Goal: Information Seeking & Learning: Learn about a topic

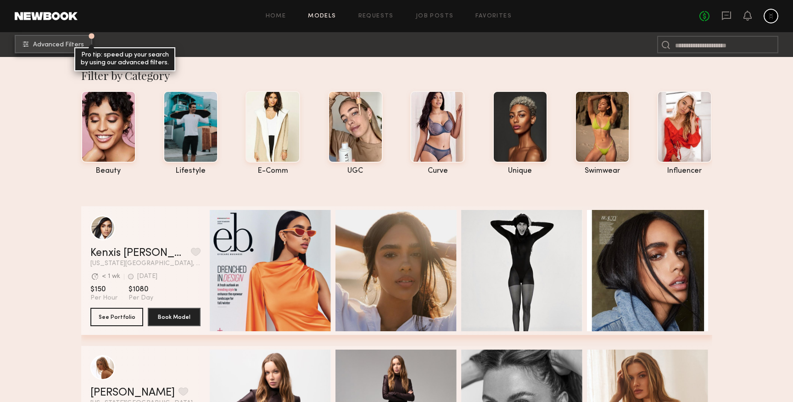
click at [57, 40] on button "Advanced Filters Pro tip: speed up your search by using our advanced filters." at bounding box center [54, 44] width 78 height 18
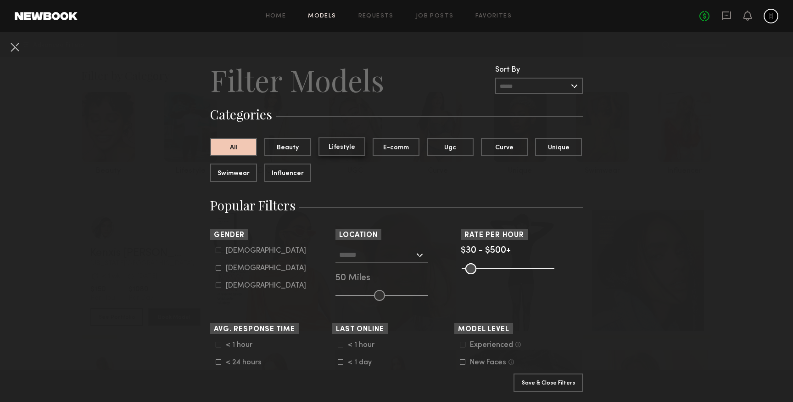
click at [338, 150] on button "Lifestyle" at bounding box center [342, 146] width 47 height 18
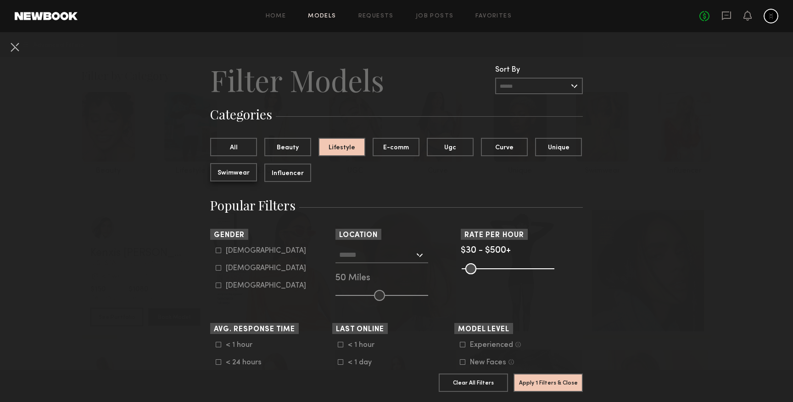
click at [240, 174] on button "Swimwear" at bounding box center [233, 172] width 47 height 18
click at [352, 149] on button "Lifestyle" at bounding box center [342, 146] width 47 height 18
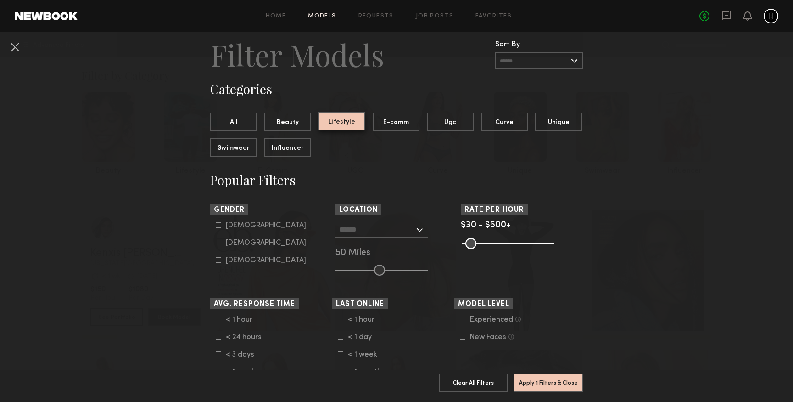
scroll to position [32, 0]
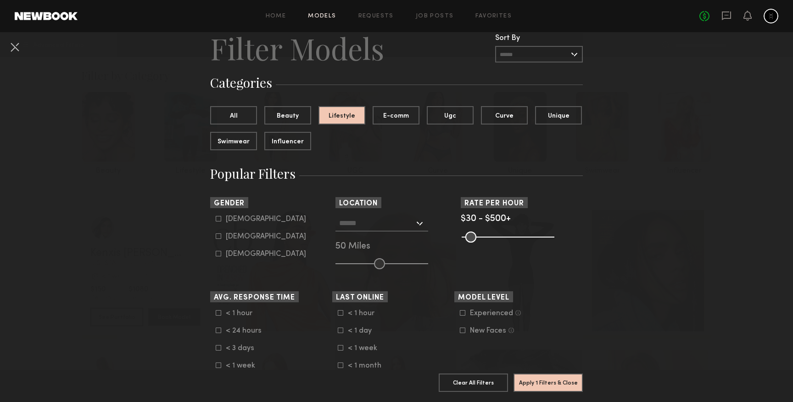
click at [218, 234] on common-framework-checkbox "Female" at bounding box center [274, 236] width 117 height 8
click at [218, 239] on icon at bounding box center [219, 236] width 6 height 6
type input "**"
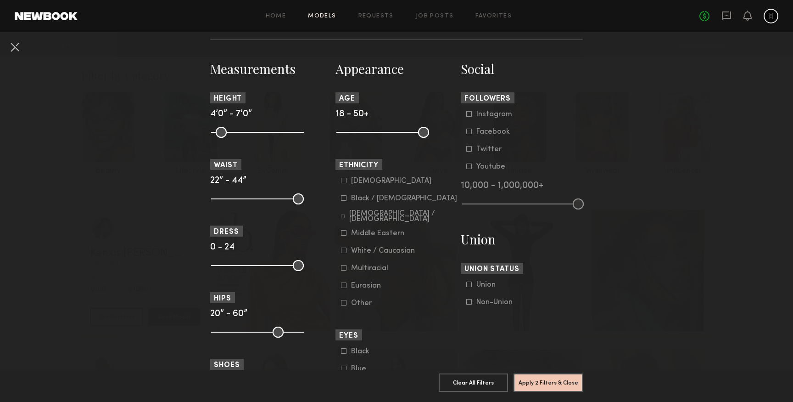
scroll to position [369, 0]
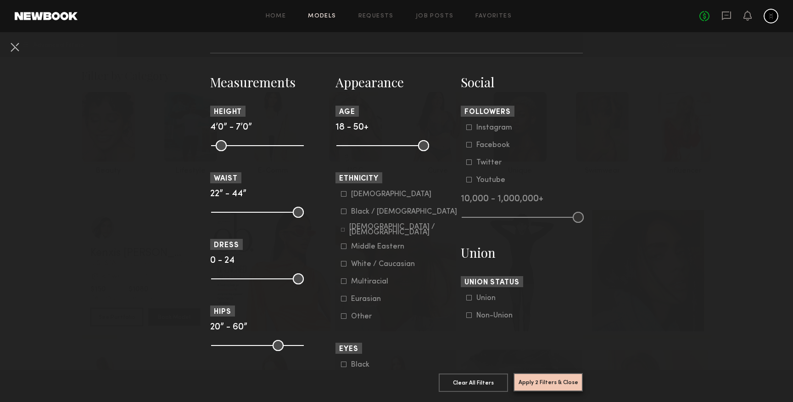
click at [536, 381] on button "Apply 2 Filters & Close" at bounding box center [548, 382] width 69 height 18
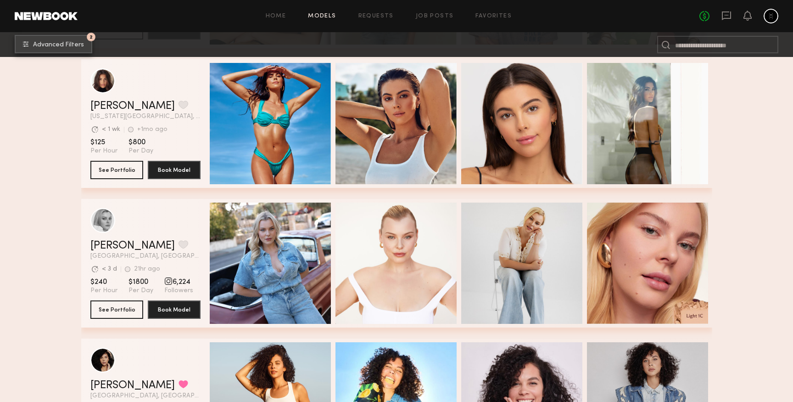
scroll to position [292, 0]
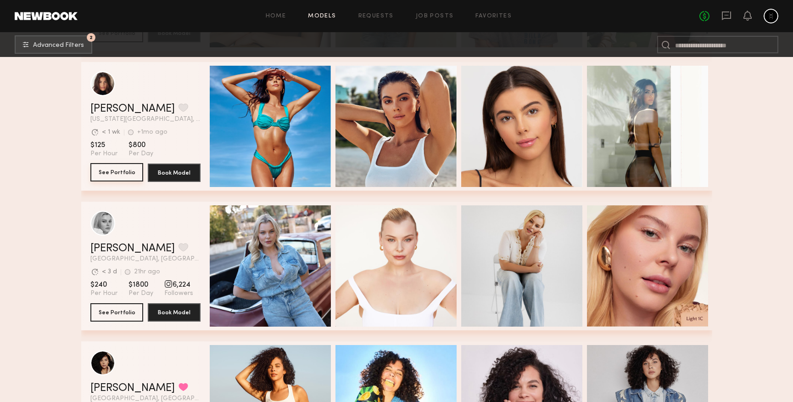
click at [108, 173] on button "See Portfolio" at bounding box center [116, 172] width 53 height 18
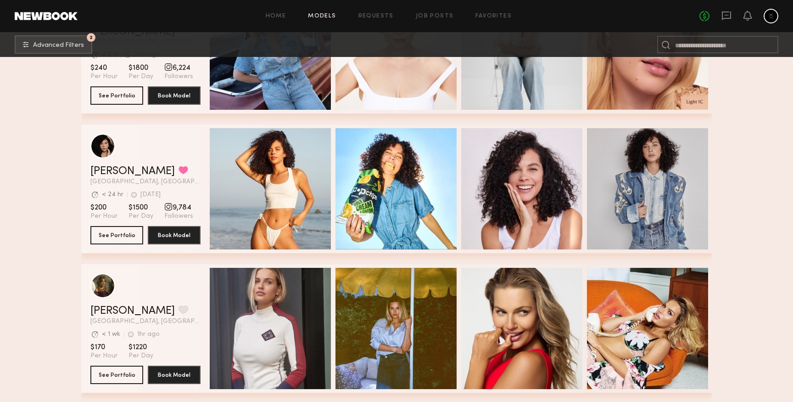
scroll to position [512, 0]
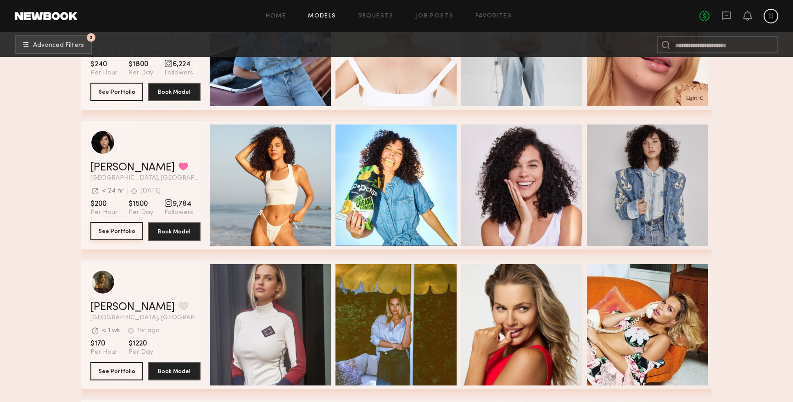
click at [123, 232] on button "See Portfolio" at bounding box center [116, 231] width 53 height 18
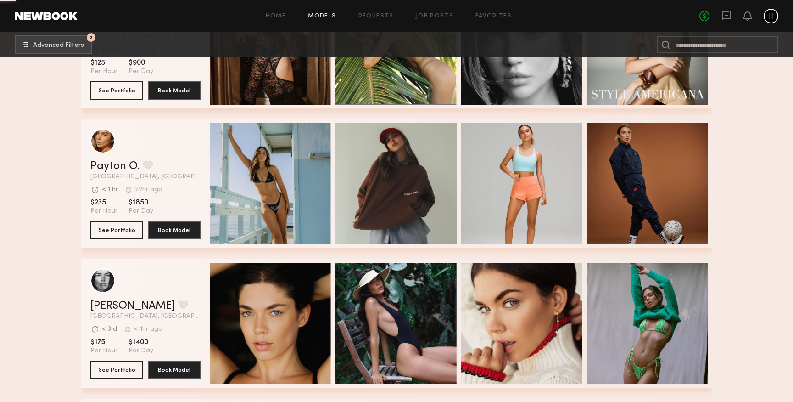
scroll to position [1074, 0]
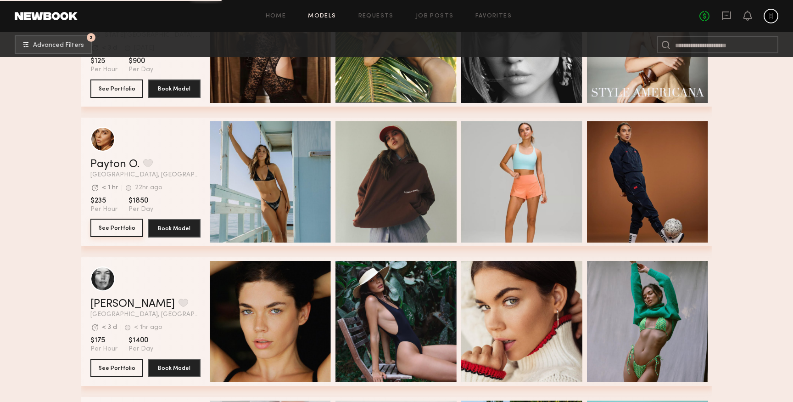
click at [118, 228] on button "See Portfolio" at bounding box center [116, 228] width 53 height 18
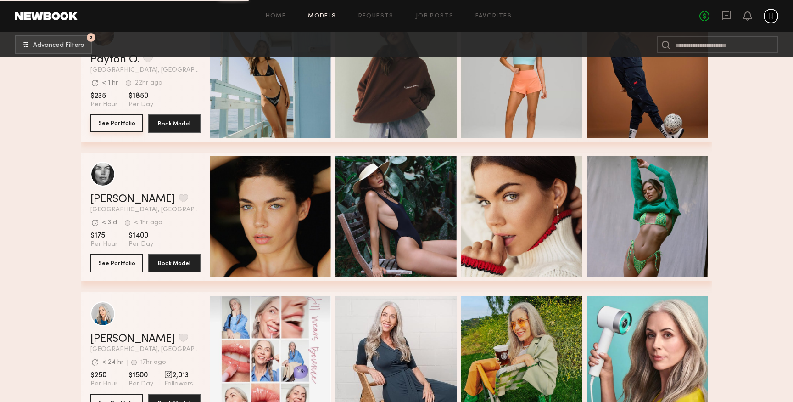
scroll to position [1193, 0]
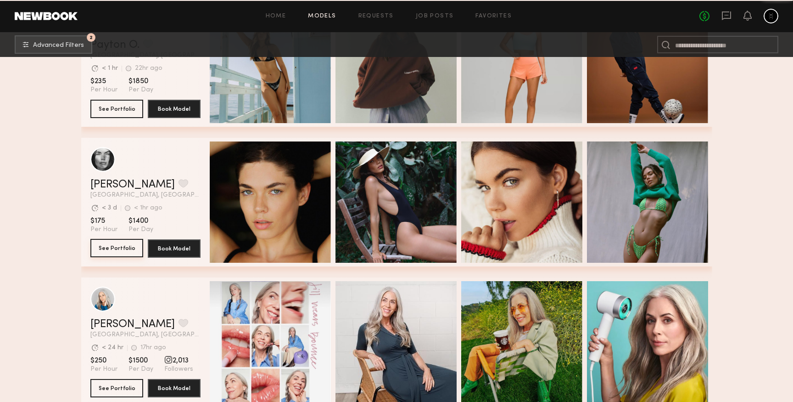
click at [112, 247] on button "See Portfolio" at bounding box center [116, 248] width 53 height 18
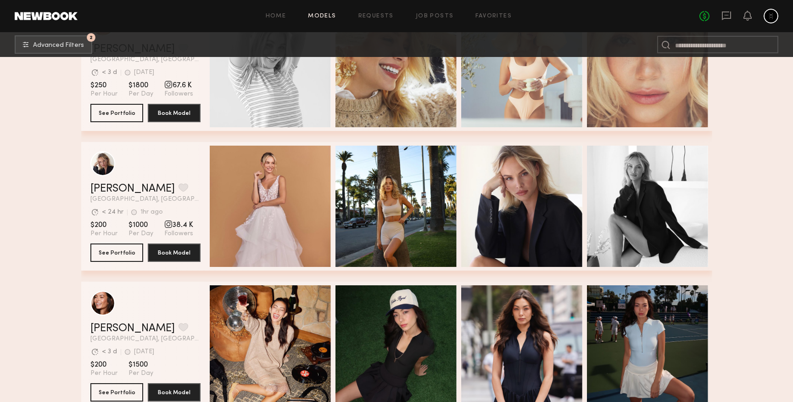
scroll to position [2115, 0]
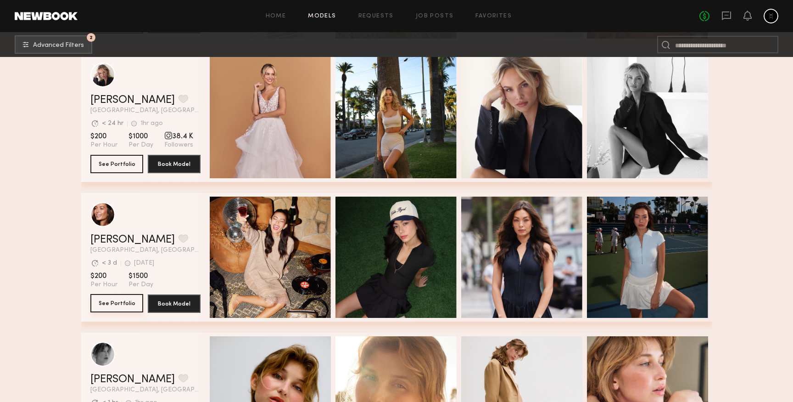
click at [111, 303] on button "See Portfolio" at bounding box center [116, 303] width 53 height 18
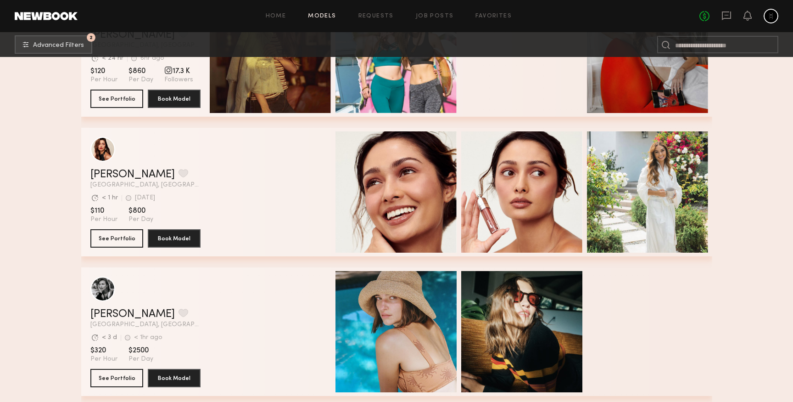
scroll to position [4142, 0]
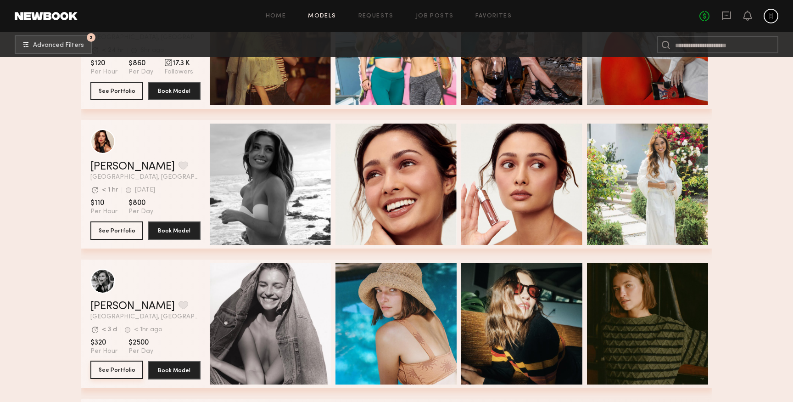
click at [122, 371] on button "See Portfolio" at bounding box center [116, 369] width 53 height 18
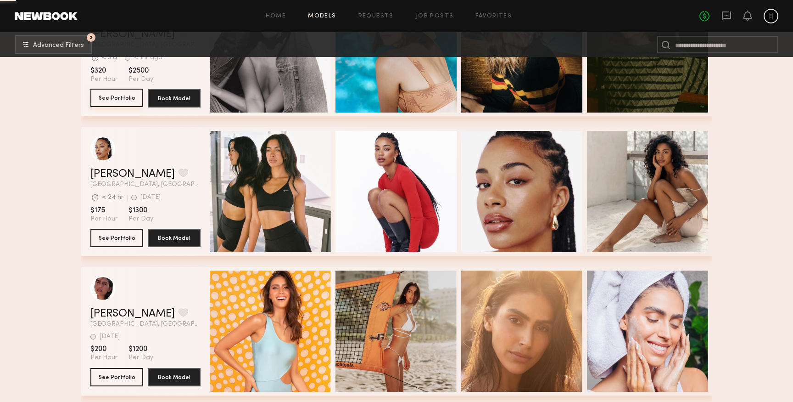
scroll to position [4415, 0]
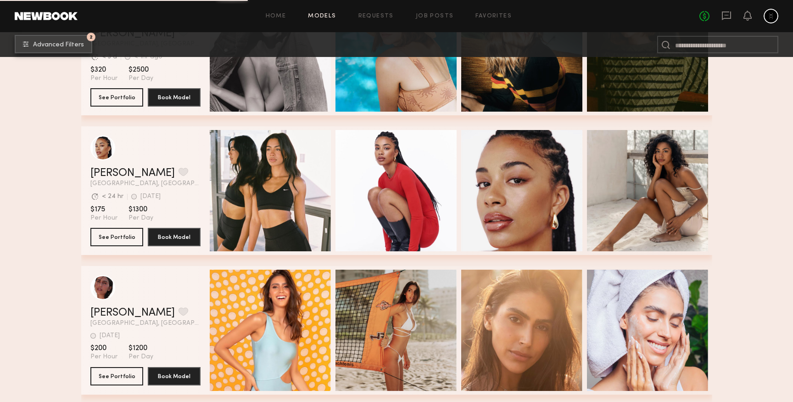
click at [50, 41] on button "2 Advanced Filters" at bounding box center [54, 44] width 78 height 18
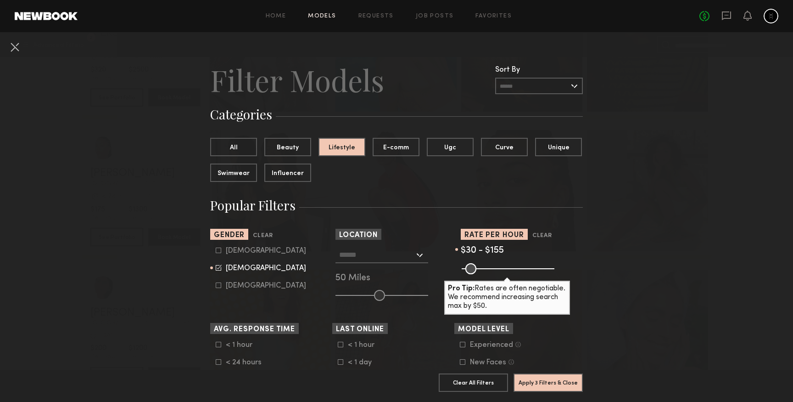
drag, startPoint x: 550, startPoint y: 268, endPoint x: 489, endPoint y: 271, distance: 61.6
type input "***"
click at [489, 271] on input "range" at bounding box center [508, 268] width 93 height 11
click at [540, 381] on button "Apply 3 Filters & Close" at bounding box center [548, 382] width 69 height 18
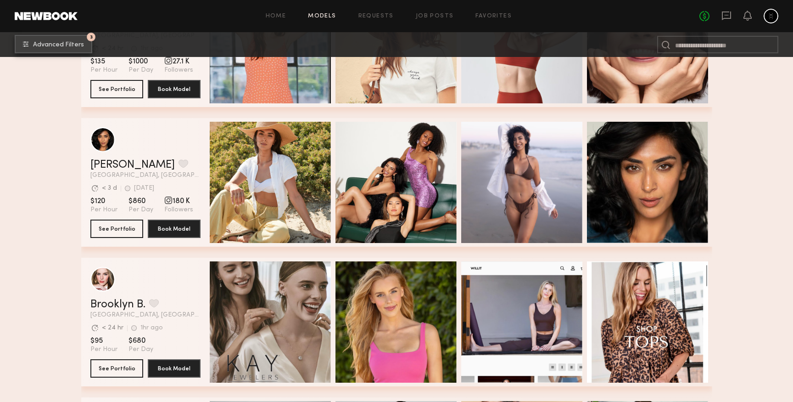
scroll to position [928, 0]
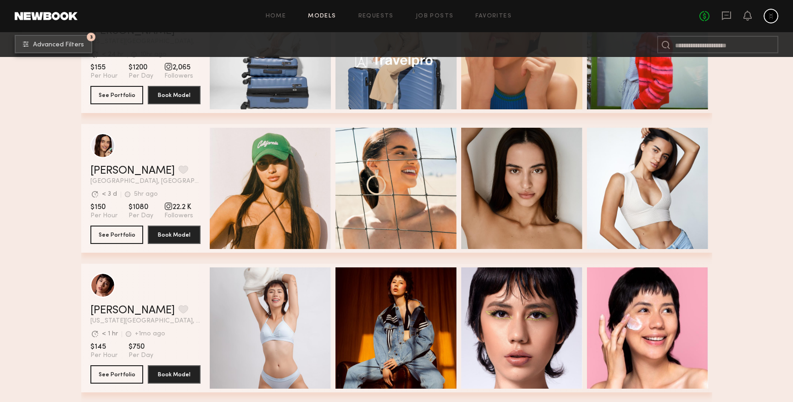
click at [45, 48] on span "Advanced Filters" at bounding box center [58, 45] width 51 height 6
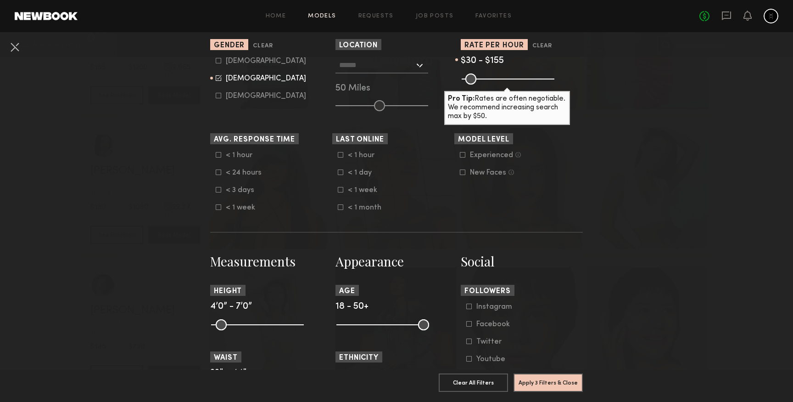
scroll to position [0, 0]
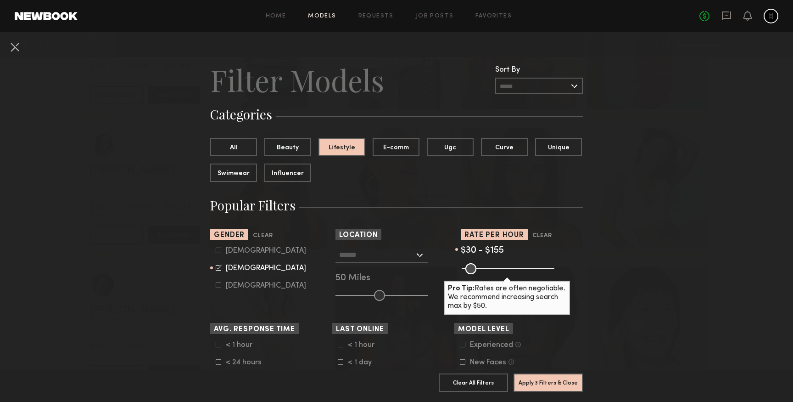
click at [415, 252] on div at bounding box center [382, 255] width 93 height 17
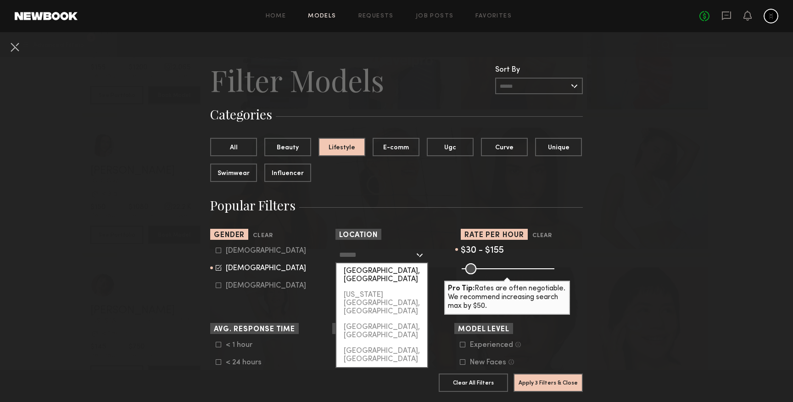
click at [405, 270] on div "[GEOGRAPHIC_DATA], [GEOGRAPHIC_DATA]" at bounding box center [382, 275] width 91 height 24
type input "**********"
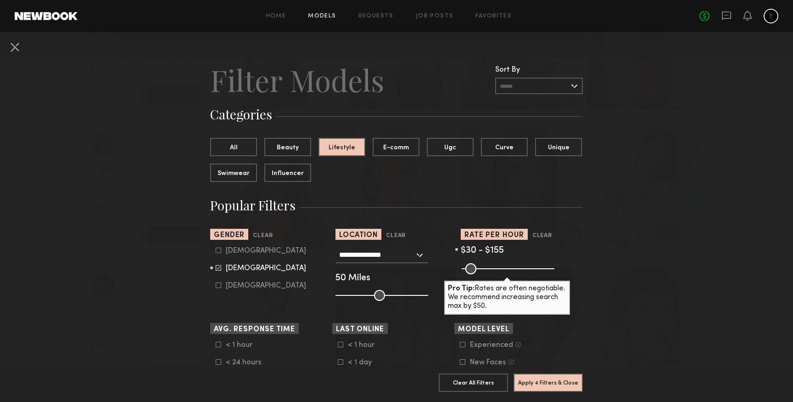
click at [528, 393] on common-button "Apply 4 Filters & Close" at bounding box center [548, 385] width 69 height 25
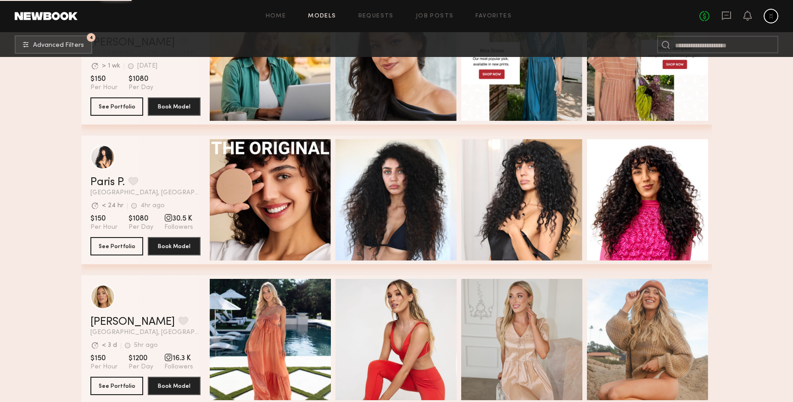
scroll to position [9886, 0]
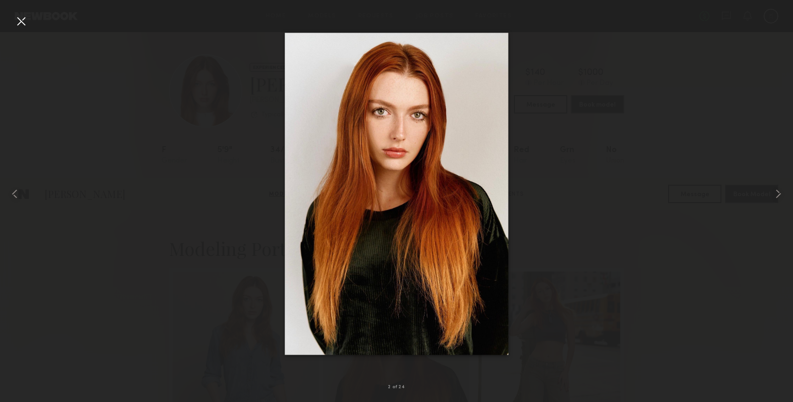
scroll to position [502, 0]
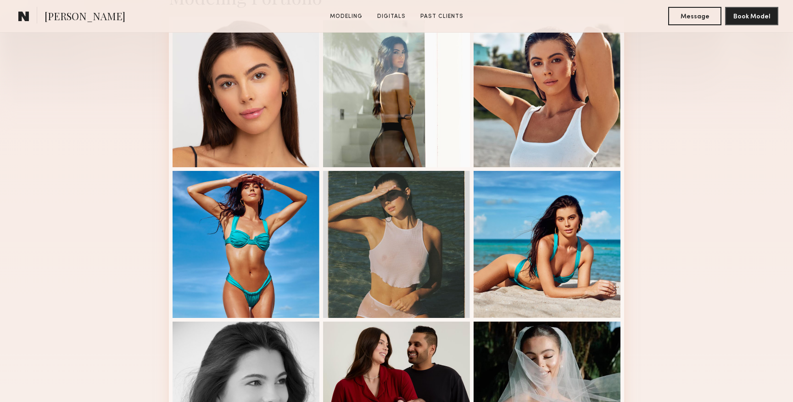
scroll to position [358, 0]
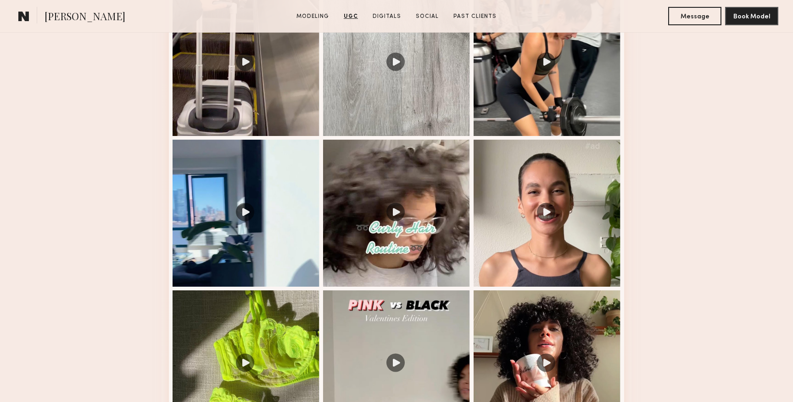
scroll to position [1156, 0]
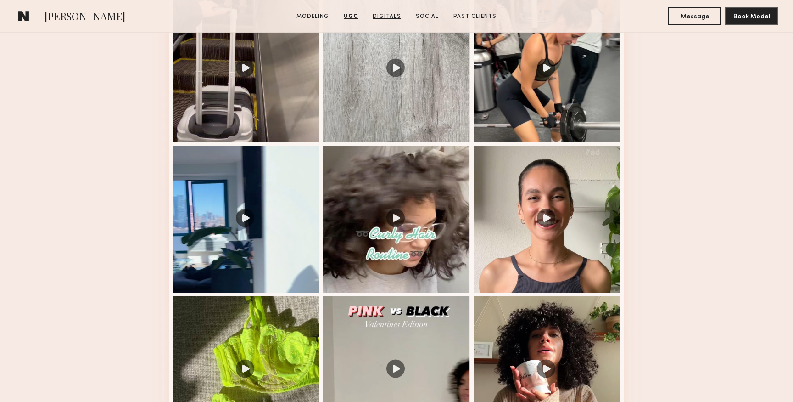
click at [392, 19] on link "Digitals" at bounding box center [387, 16] width 36 height 8
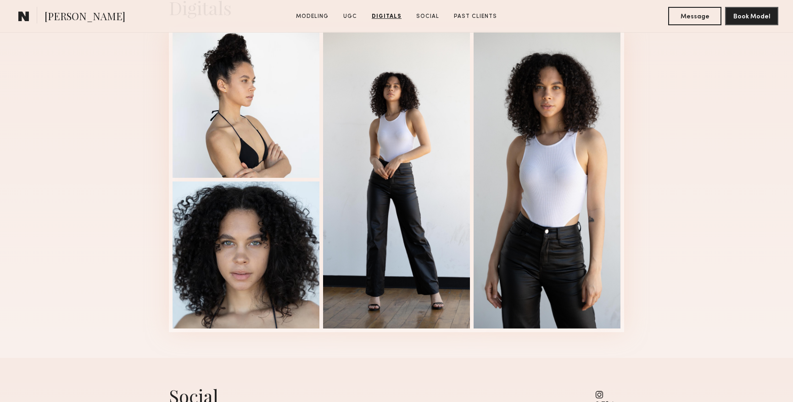
scroll to position [2314, 0]
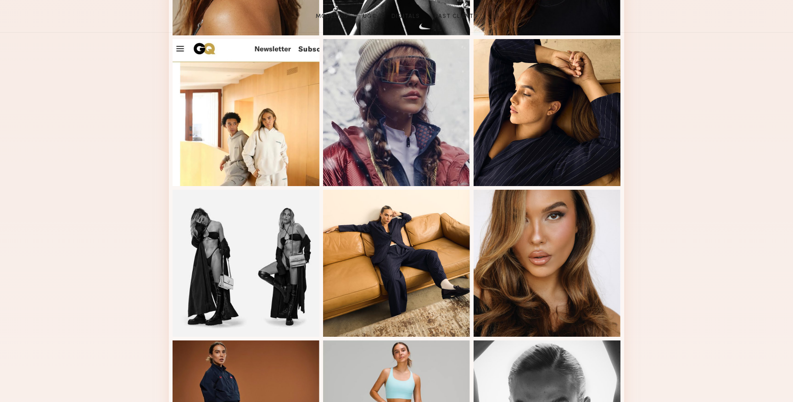
scroll to position [586, 0]
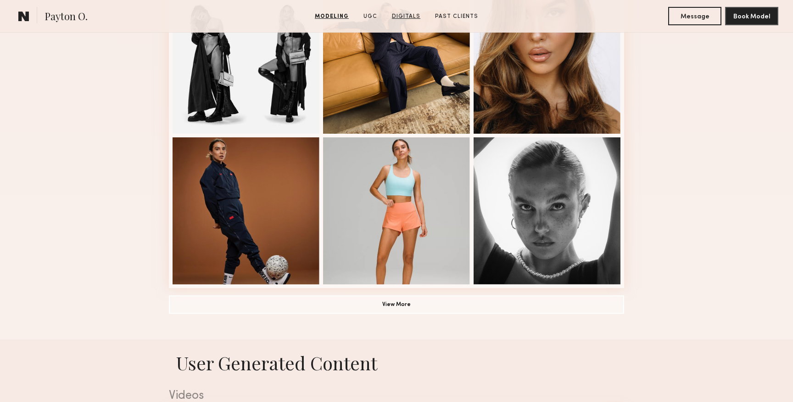
click at [398, 20] on link "Digitals" at bounding box center [406, 16] width 36 height 8
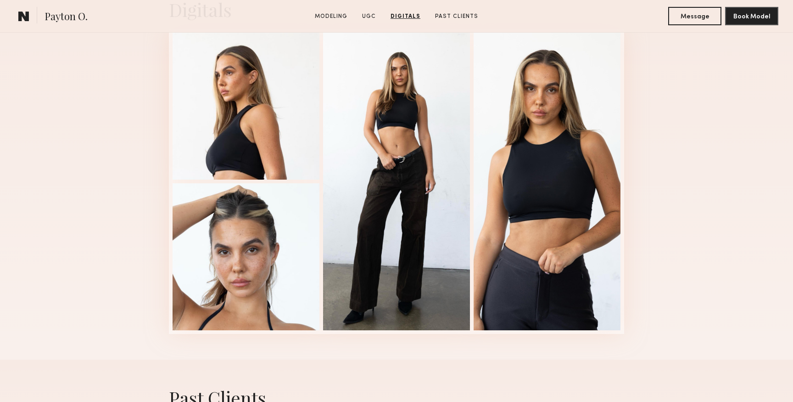
scroll to position [2054, 0]
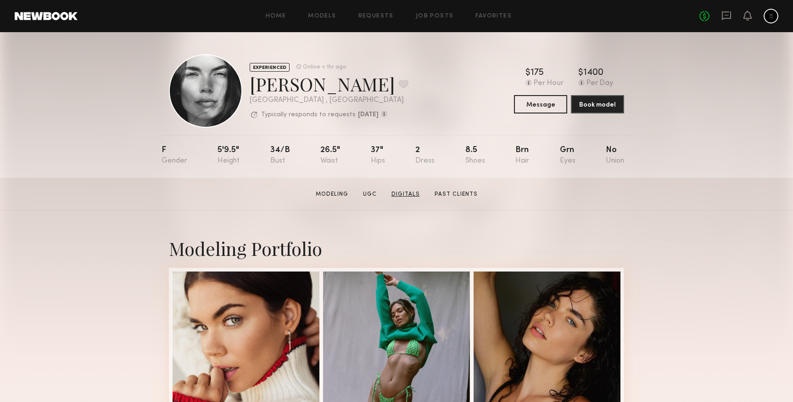
click at [391, 196] on link "Digitals" at bounding box center [406, 194] width 36 height 8
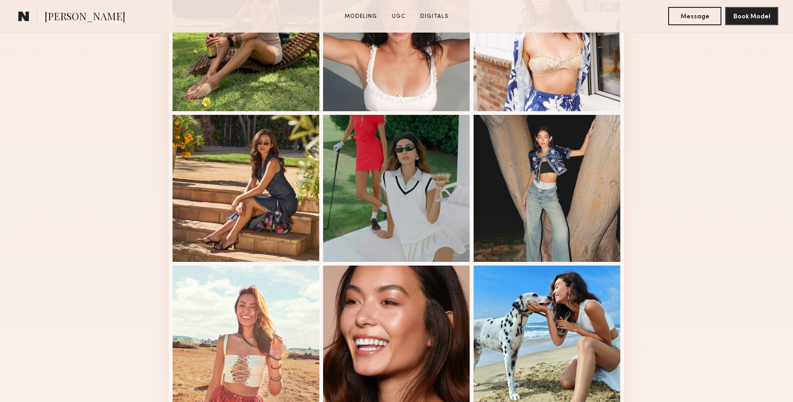
scroll to position [589, 0]
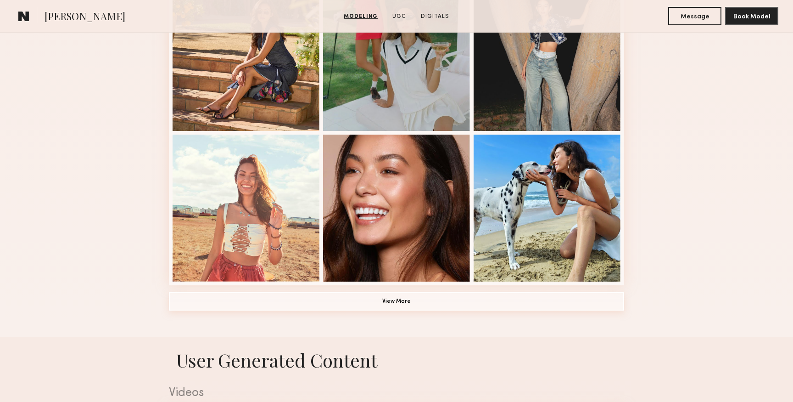
click at [247, 301] on button "View More" at bounding box center [396, 301] width 455 height 18
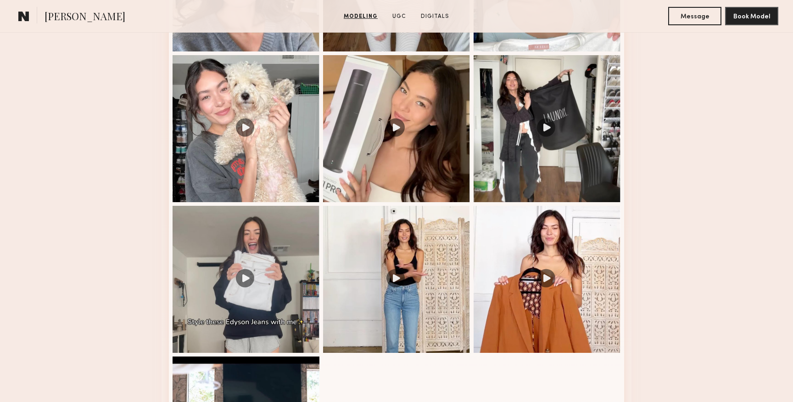
scroll to position [1837, 0]
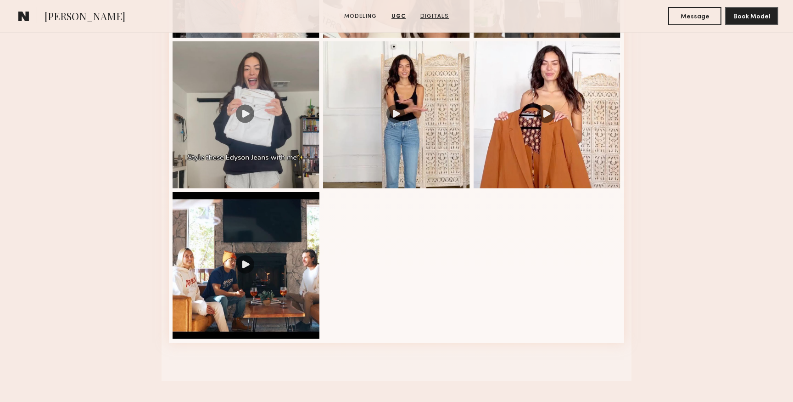
click at [432, 16] on link "Digitals" at bounding box center [435, 16] width 36 height 8
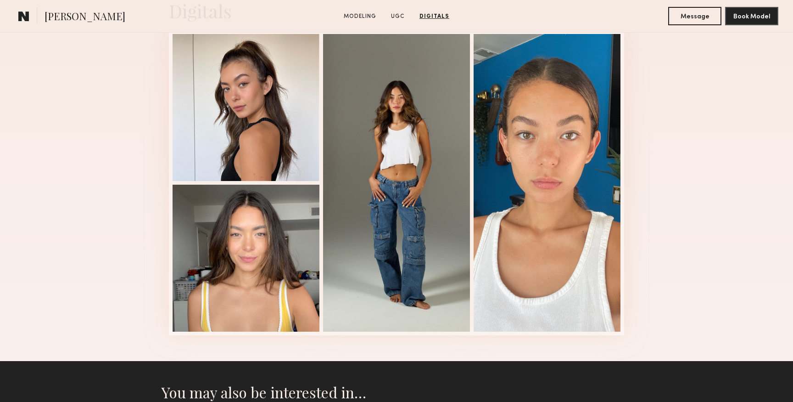
scroll to position [2245, 0]
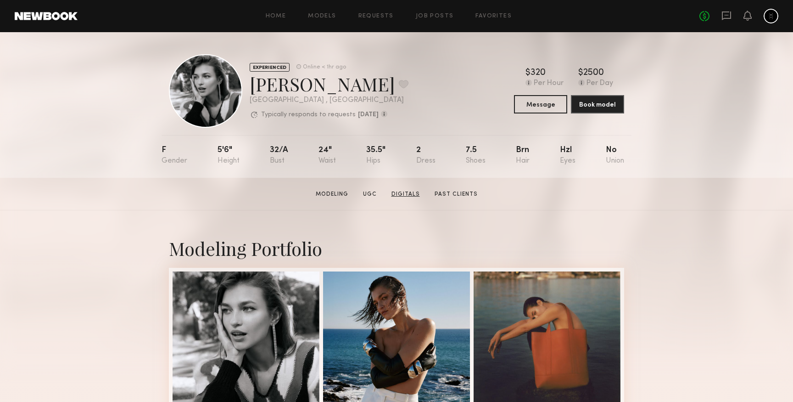
click at [396, 196] on link "Digitals" at bounding box center [406, 194] width 36 height 8
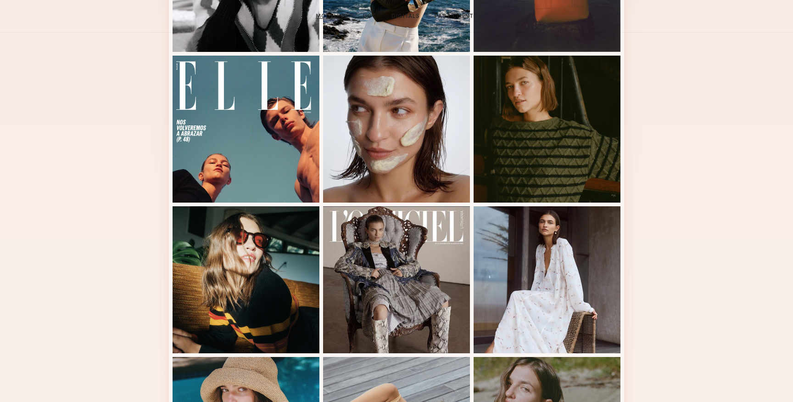
scroll to position [499, 0]
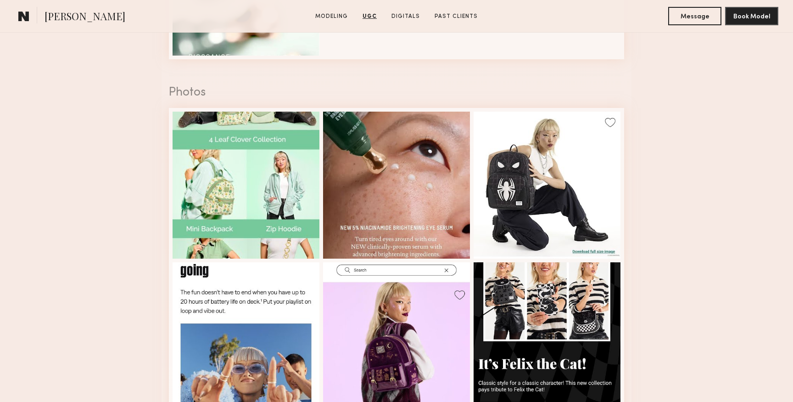
scroll to position [1092, 0]
click at [413, 10] on section "Angel L. Modeling UGC Digitals Past Clients Message Book Model" at bounding box center [396, 16] width 793 height 33
click at [412, 22] on section "Angel L. Modeling UGC Digitals Past Clients Message Book Model" at bounding box center [396, 16] width 793 height 33
click at [413, 16] on link "Digitals" at bounding box center [406, 16] width 36 height 8
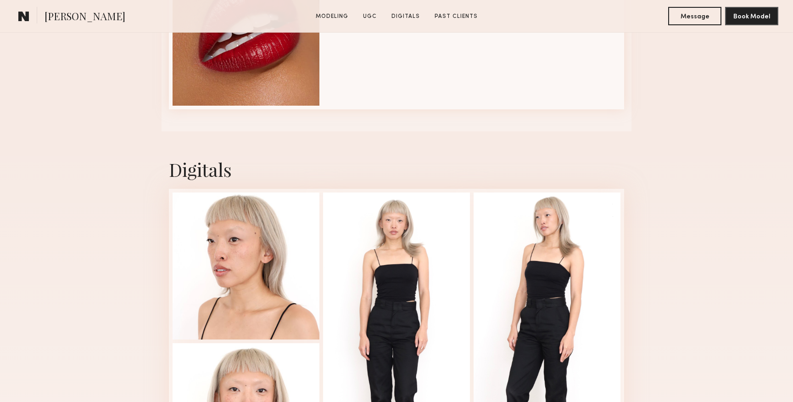
scroll to position [1545, 0]
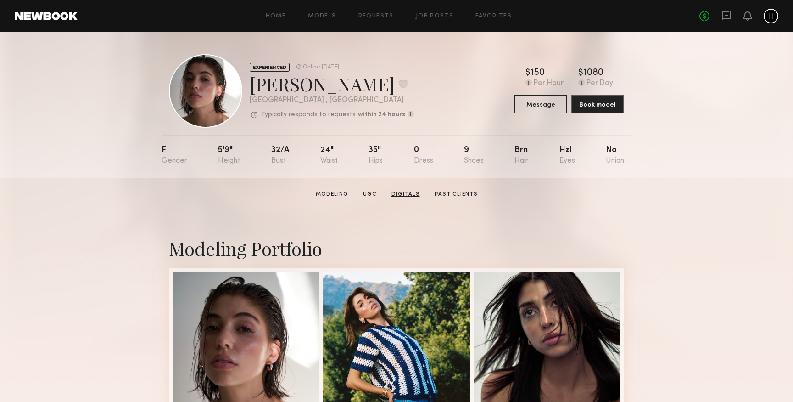
click at [406, 195] on link "Digitals" at bounding box center [406, 194] width 36 height 8
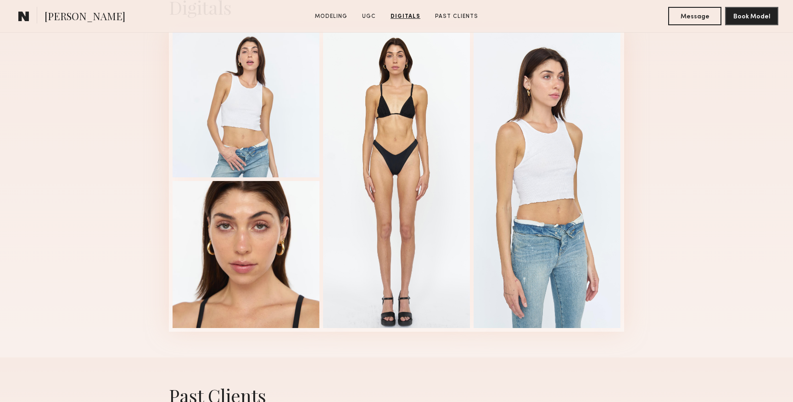
scroll to position [1674, 0]
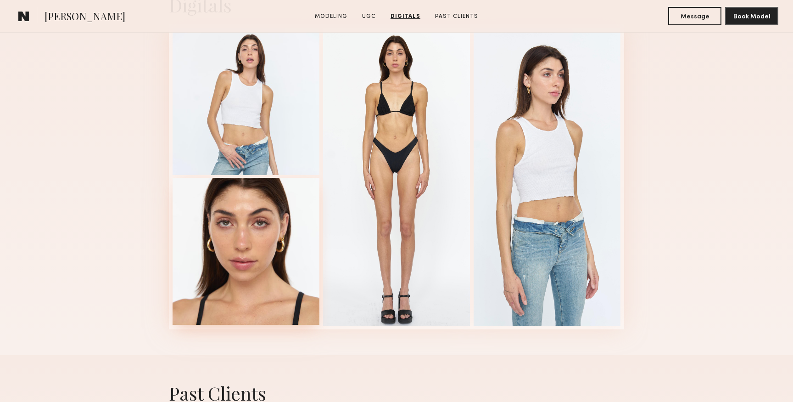
click at [248, 211] on div at bounding box center [246, 251] width 147 height 147
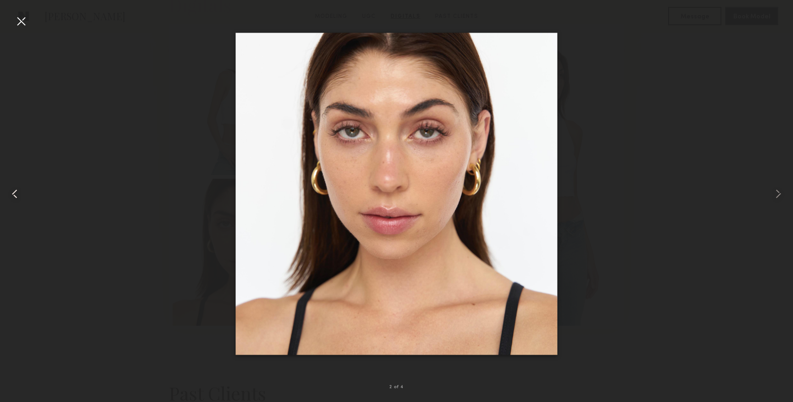
click at [12, 19] on div at bounding box center [16, 194] width 32 height 358
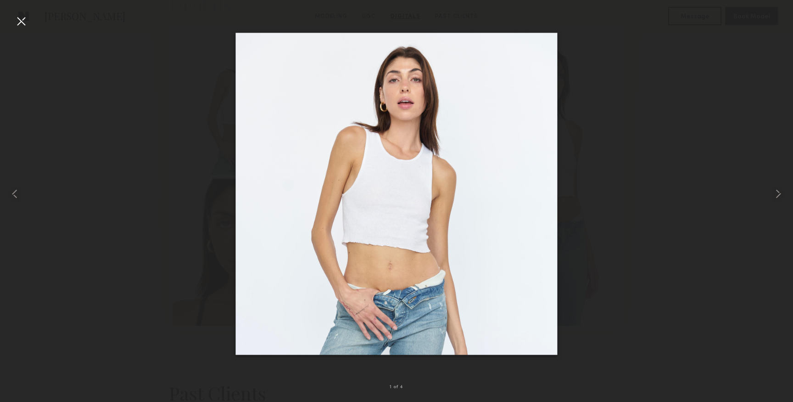
click at [68, 213] on div at bounding box center [396, 194] width 793 height 358
click at [19, 204] on div at bounding box center [16, 194] width 32 height 358
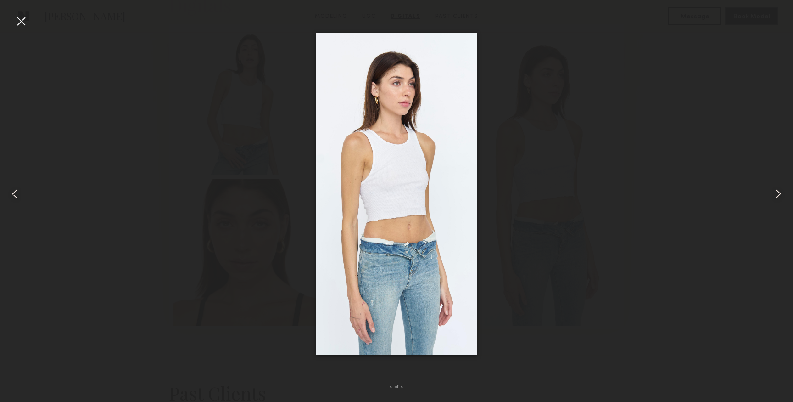
click at [19, 204] on div at bounding box center [16, 194] width 32 height 358
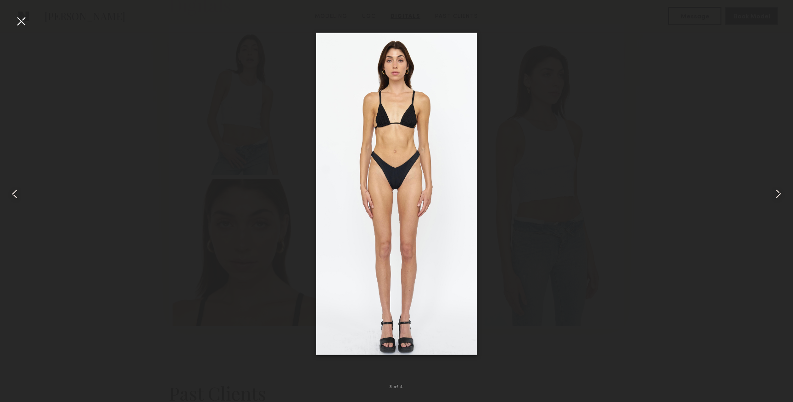
click at [23, 18] on div at bounding box center [21, 21] width 15 height 15
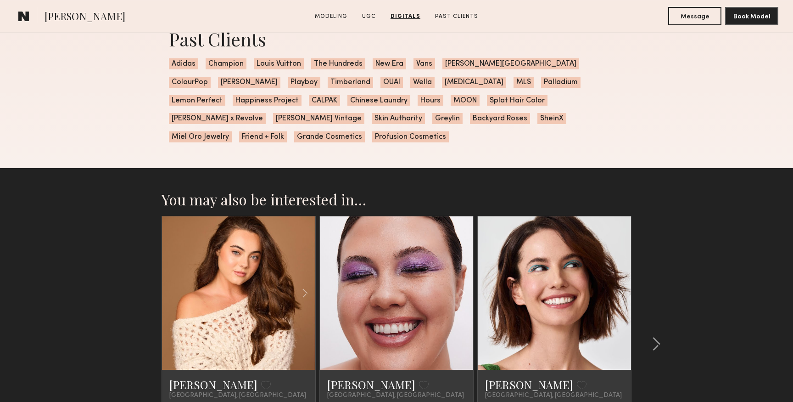
scroll to position [2097, 0]
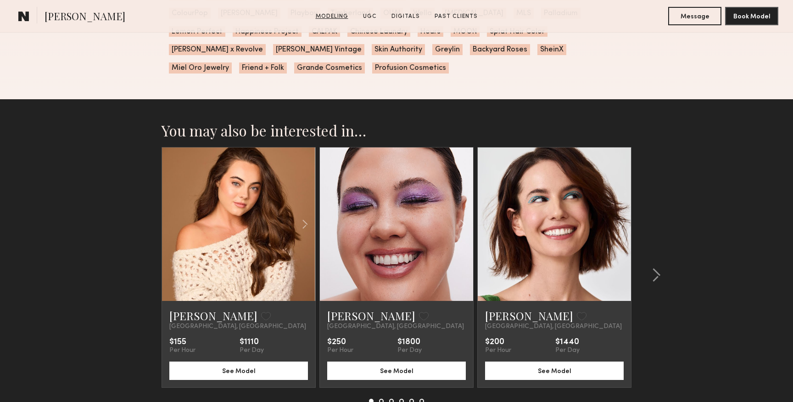
click at [337, 15] on link "Modeling" at bounding box center [332, 16] width 40 height 8
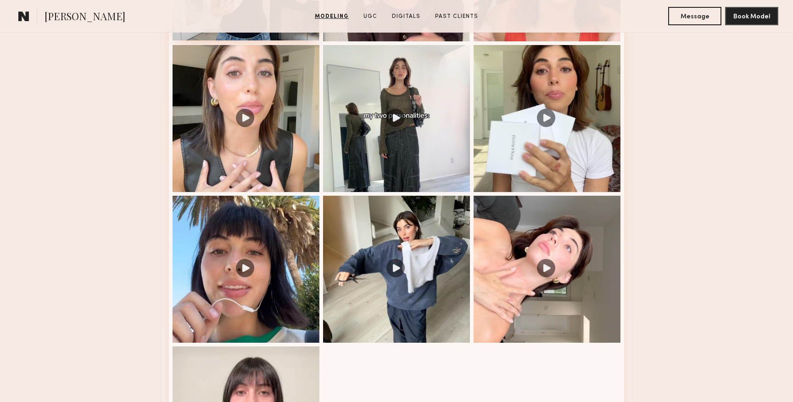
scroll to position [1286, 0]
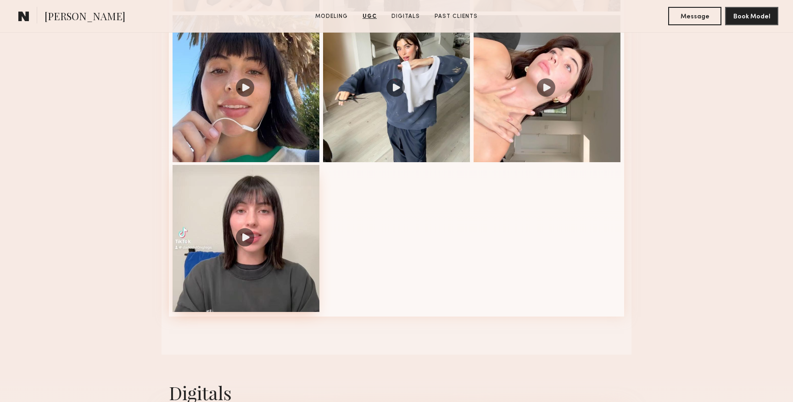
click at [200, 217] on div at bounding box center [246, 238] width 147 height 147
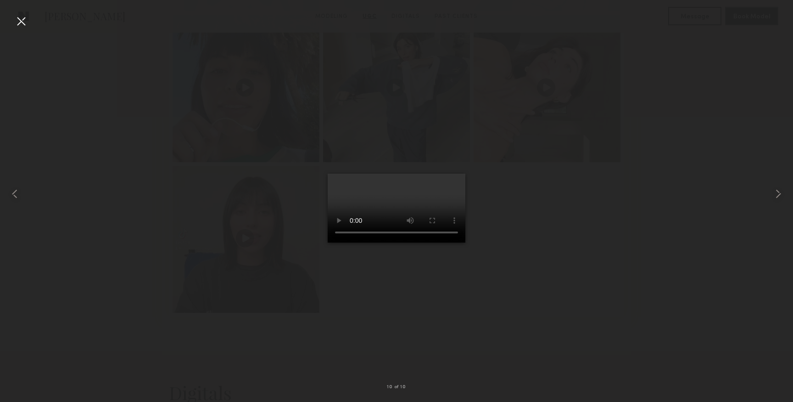
click at [20, 21] on div at bounding box center [21, 21] width 15 height 15
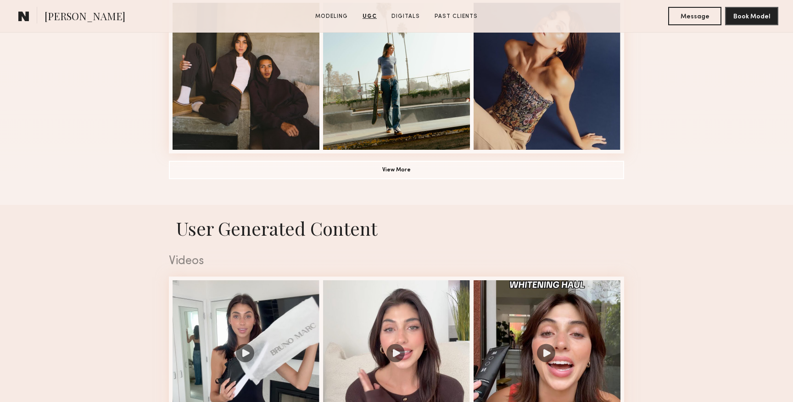
scroll to position [507, 0]
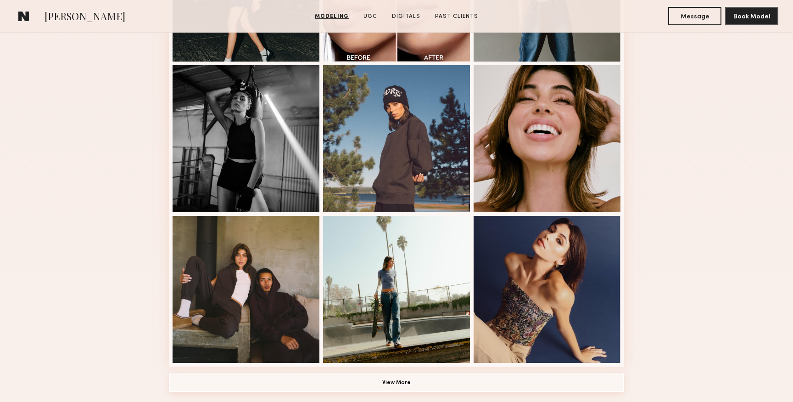
click at [401, 377] on button "View More" at bounding box center [396, 382] width 455 height 18
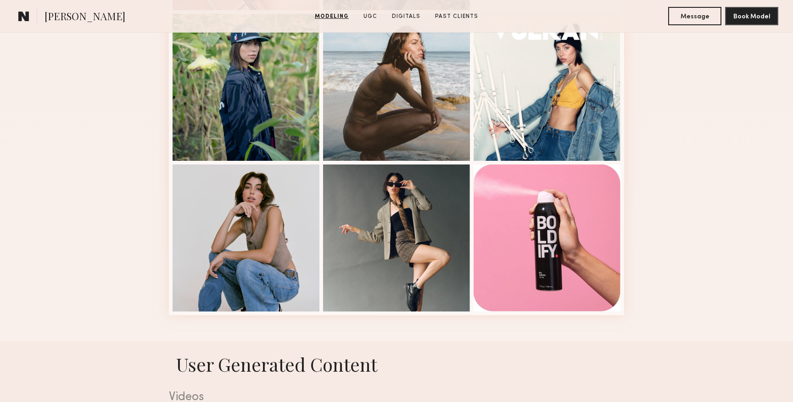
scroll to position [1013, 0]
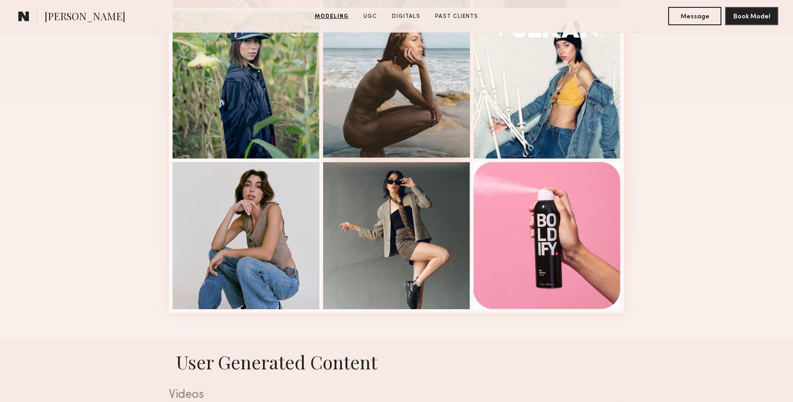
click at [419, 104] on div at bounding box center [396, 84] width 147 height 147
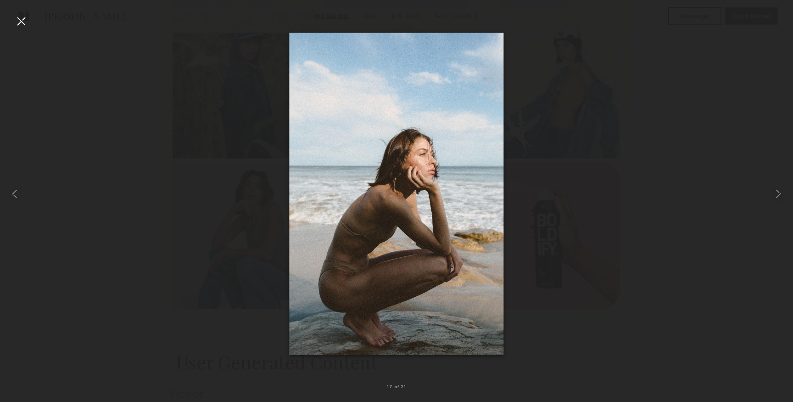
click at [187, 54] on div at bounding box center [396, 194] width 793 height 358
click at [23, 18] on div at bounding box center [21, 21] width 15 height 15
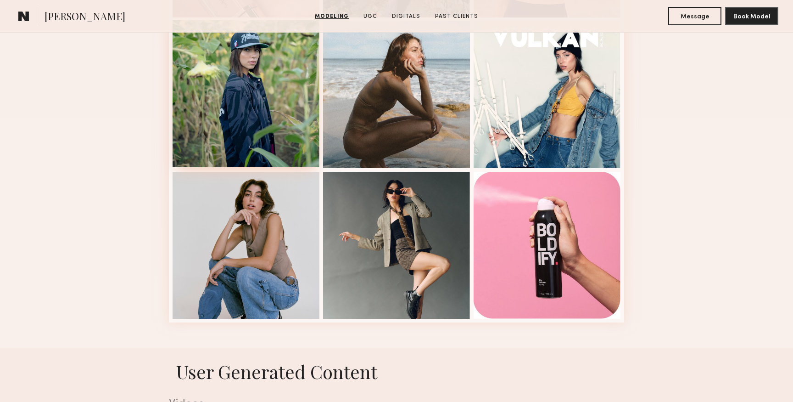
scroll to position [999, 0]
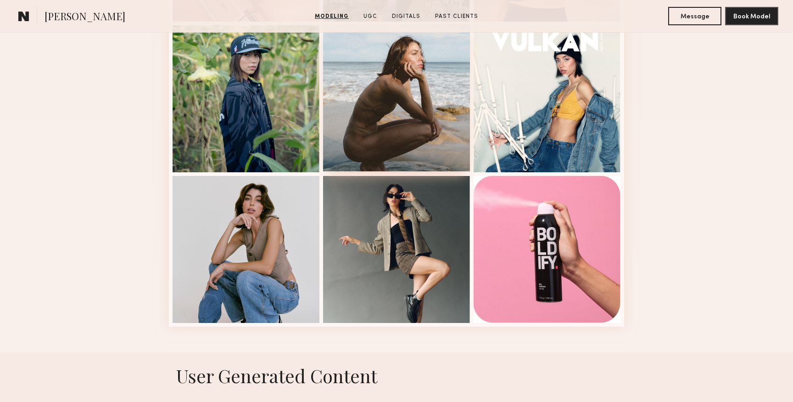
click at [388, 66] on div at bounding box center [396, 97] width 147 height 147
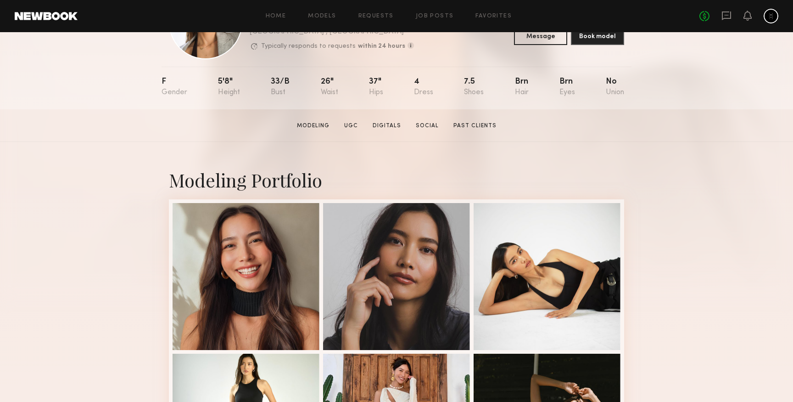
scroll to position [69, 0]
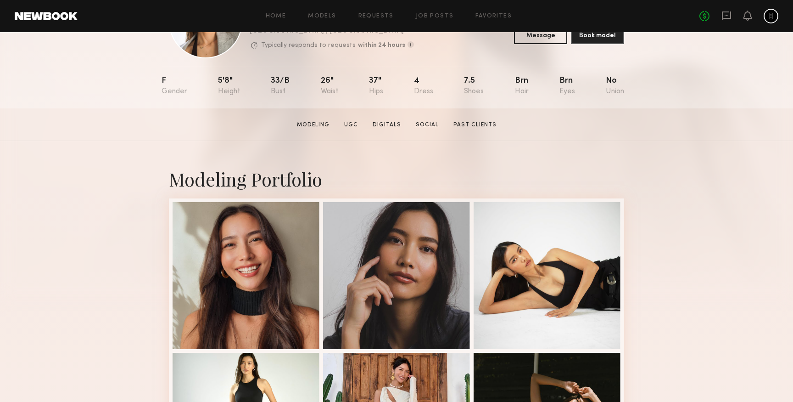
click at [433, 121] on link "Social" at bounding box center [427, 125] width 30 height 8
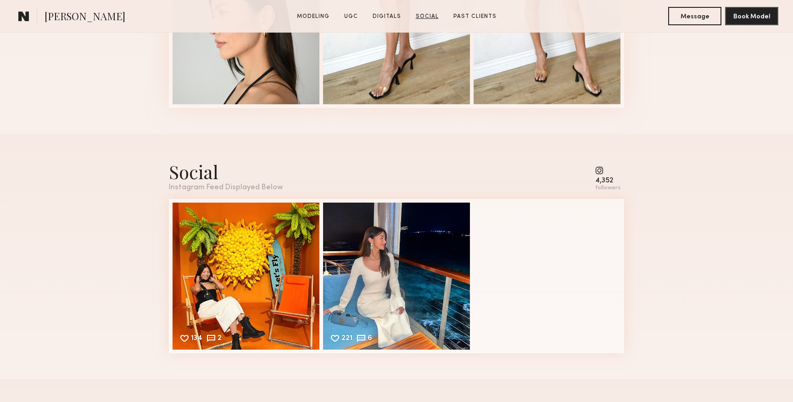
scroll to position [2613, 0]
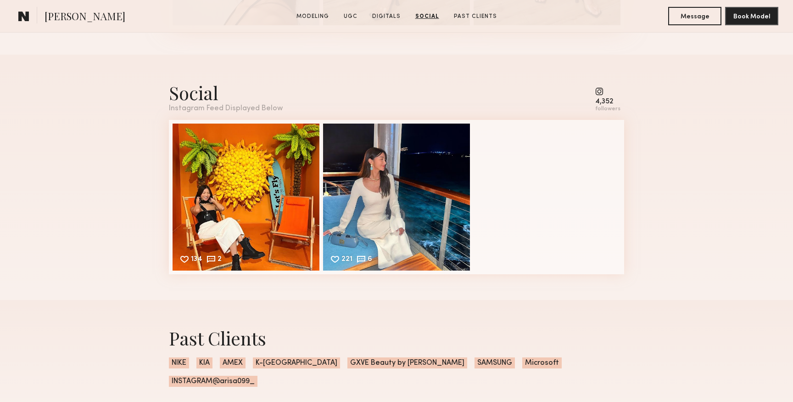
click at [596, 97] on div "Social Instagram Feed Displayed Below 4,352 followers" at bounding box center [396, 96] width 455 height 32
click at [599, 101] on div "4,352" at bounding box center [607, 101] width 25 height 7
click at [396, 174] on div "221 6 Likes & comments displayed to show model’s engagement" at bounding box center [396, 196] width 147 height 147
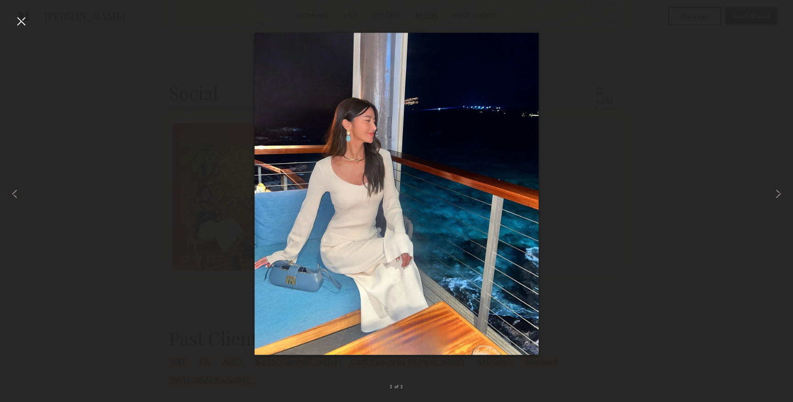
click at [20, 22] on div at bounding box center [21, 21] width 15 height 15
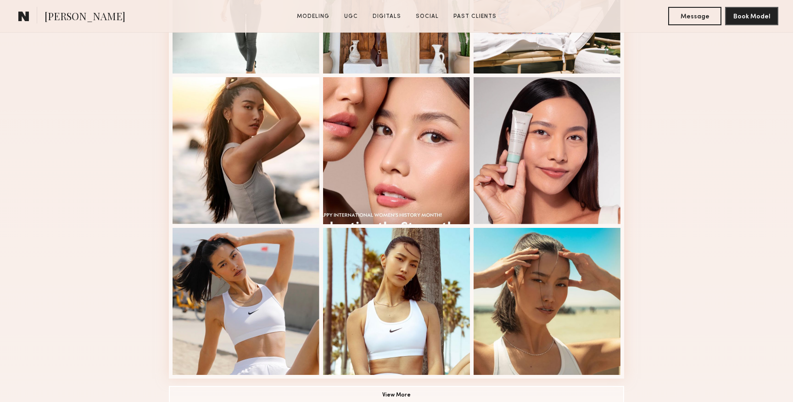
scroll to position [588, 0]
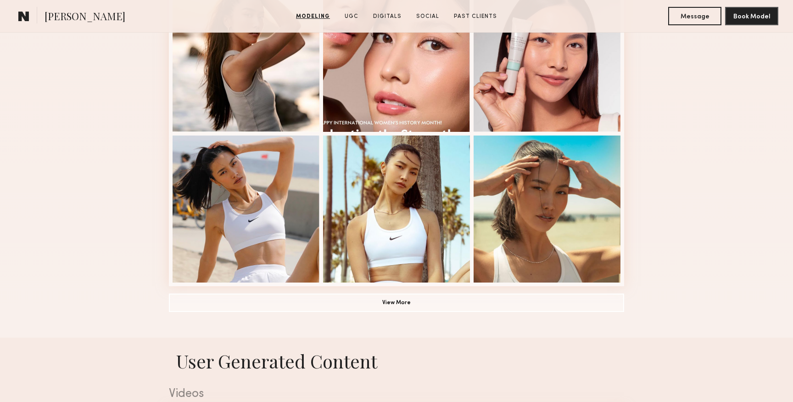
click at [390, 8] on section "[PERSON_NAME] Modeling UGC Digitals Social Past Clients Message Book Model" at bounding box center [396, 16] width 793 height 33
click at [390, 20] on link "Digitals" at bounding box center [388, 16] width 36 height 8
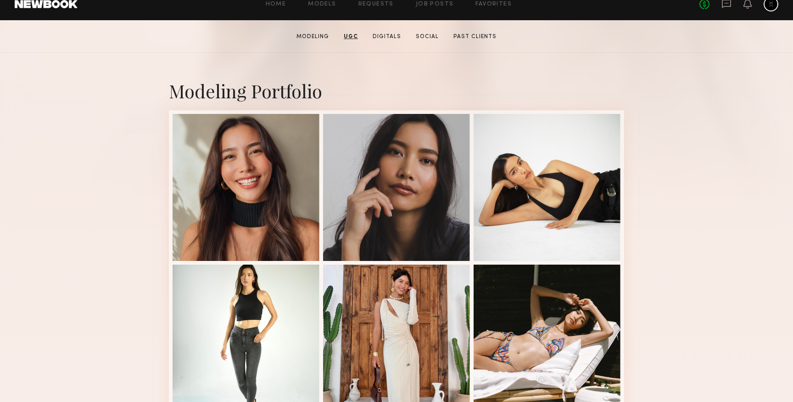
scroll to position [155, 0]
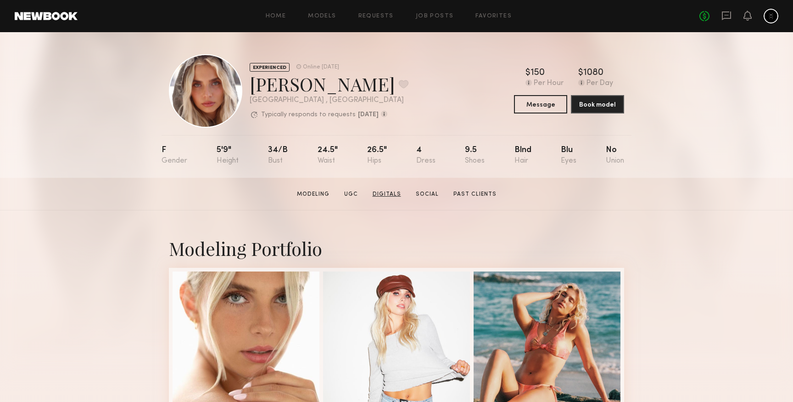
click at [388, 194] on link "Digitals" at bounding box center [387, 194] width 36 height 8
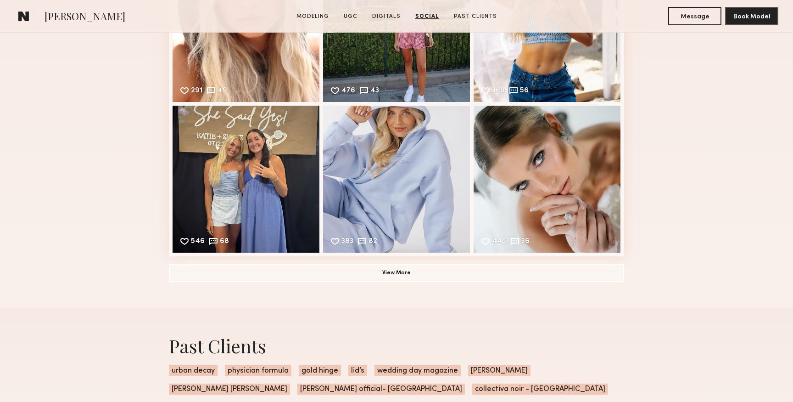
scroll to position [2807, 0]
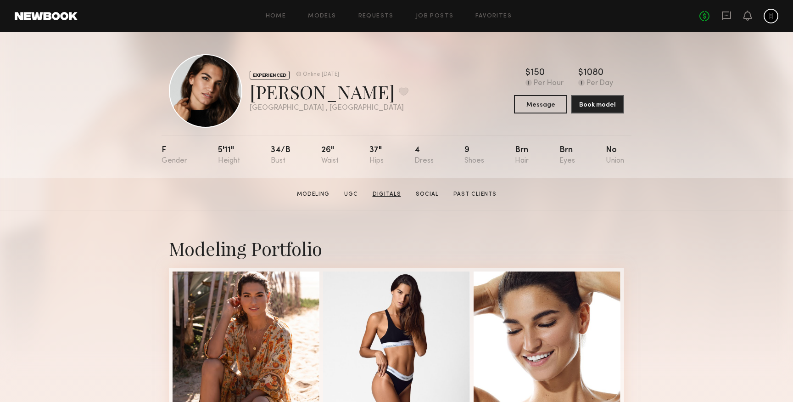
click at [383, 194] on link "Digitals" at bounding box center [387, 194] width 36 height 8
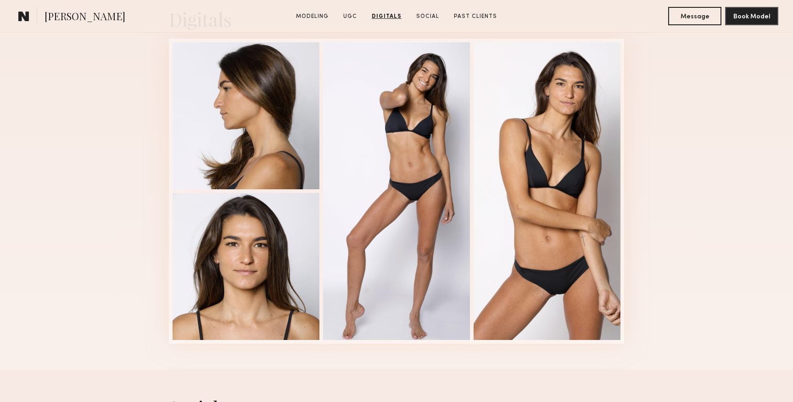
scroll to position [1664, 0]
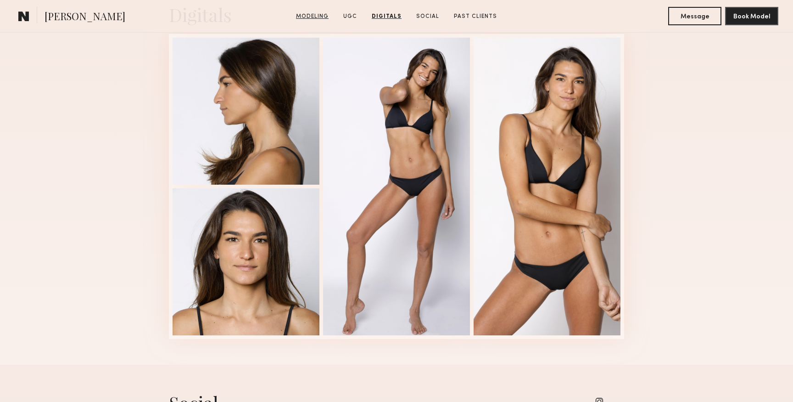
click at [324, 17] on link "Modeling" at bounding box center [312, 16] width 40 height 8
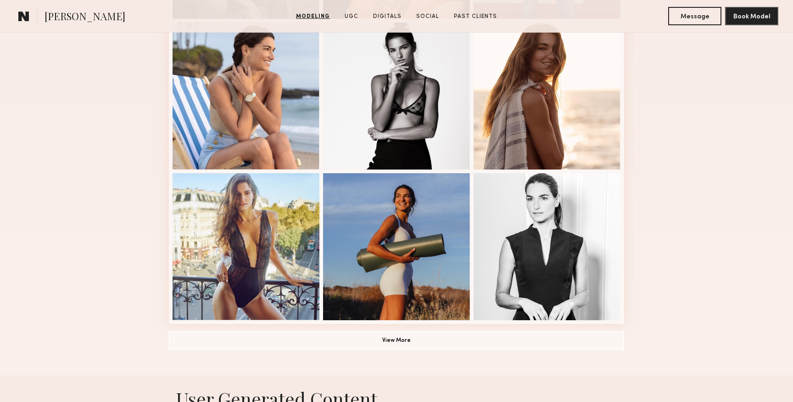
scroll to position [697, 0]
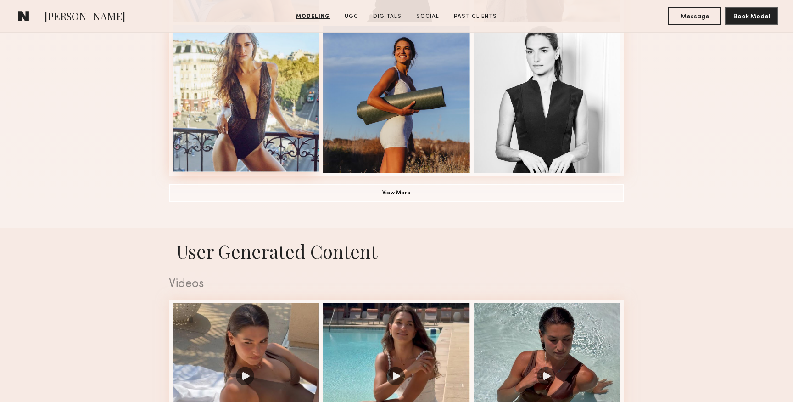
click at [267, 102] on div at bounding box center [246, 98] width 147 height 147
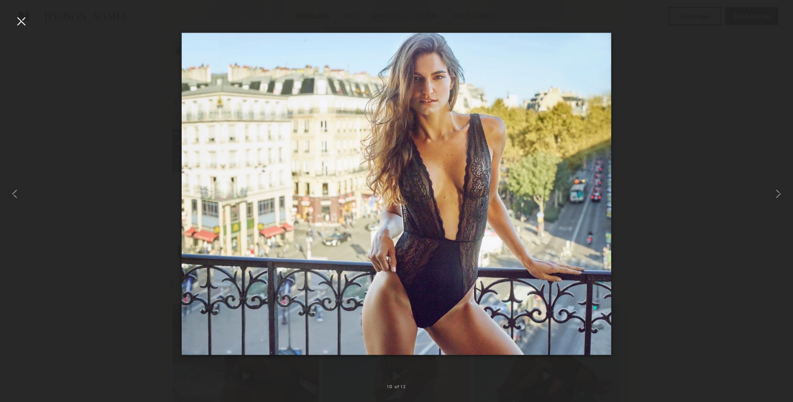
click at [18, 21] on div at bounding box center [21, 21] width 15 height 15
